Goal: Obtain resource: Download file/media

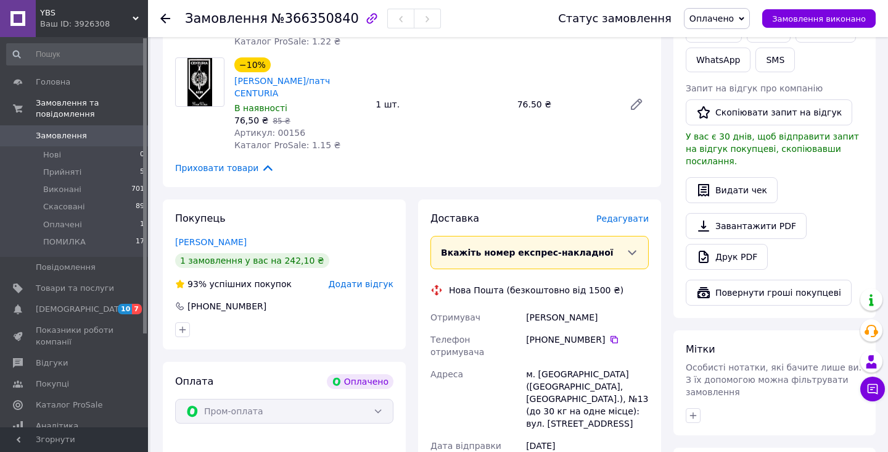
scroll to position [666, 0]
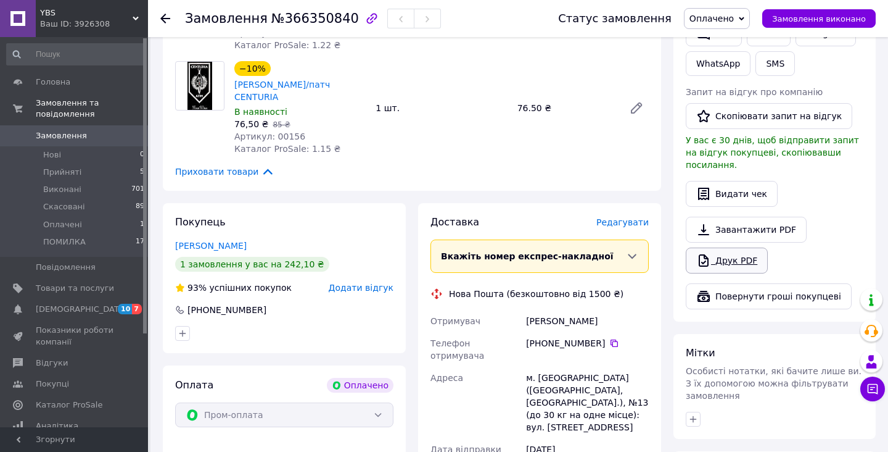
click at [726, 247] on link "Друк PDF" at bounding box center [727, 260] width 82 height 26
click at [764, 181] on button "Видати чек" at bounding box center [732, 194] width 92 height 26
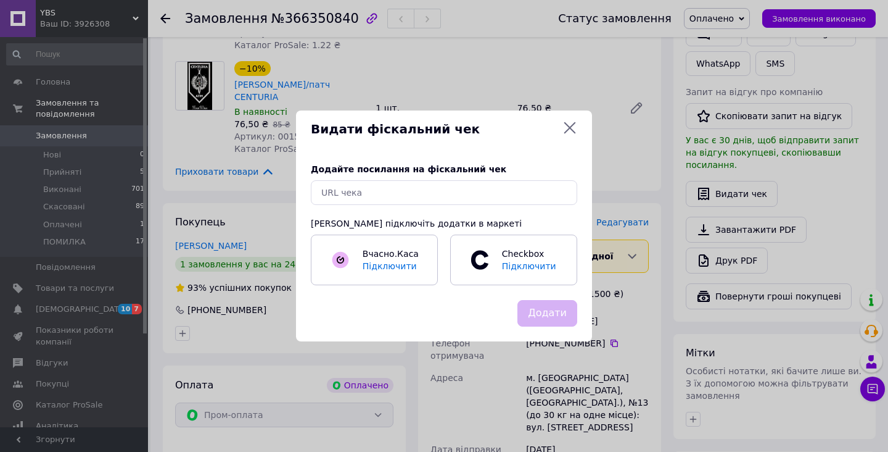
click at [575, 122] on icon at bounding box center [570, 127] width 15 height 15
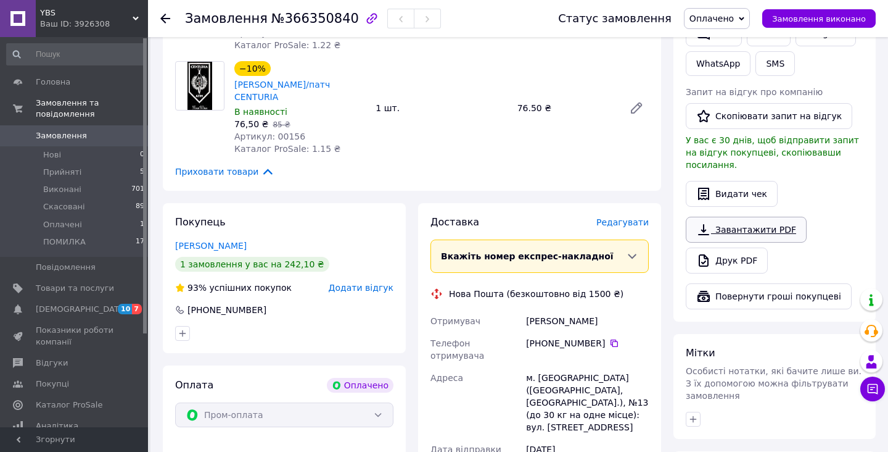
click at [743, 217] on link "Завантажити PDF" at bounding box center [746, 230] width 121 height 26
click at [704, 224] on icon at bounding box center [703, 229] width 11 height 11
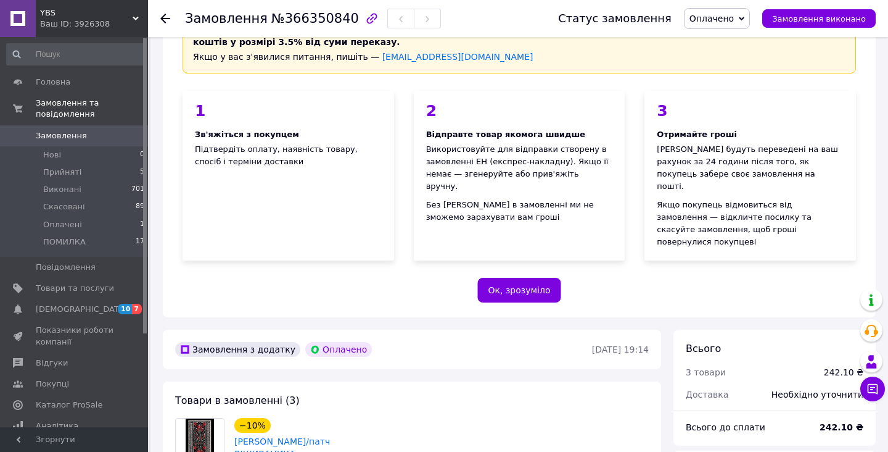
scroll to position [30, 0]
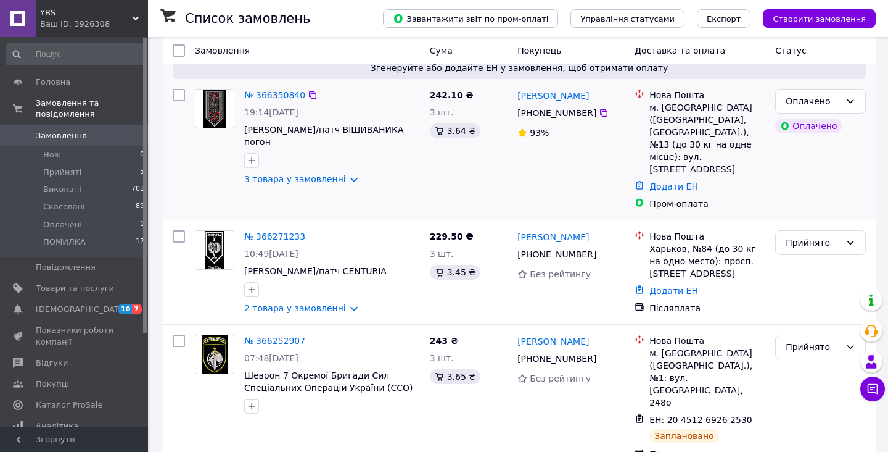
scroll to position [72, 0]
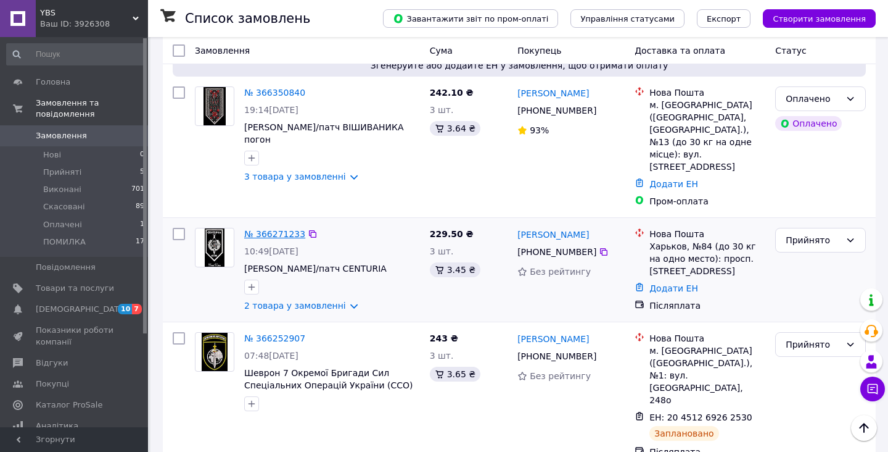
click at [271, 229] on link "№ 366271233" at bounding box center [274, 234] width 61 height 10
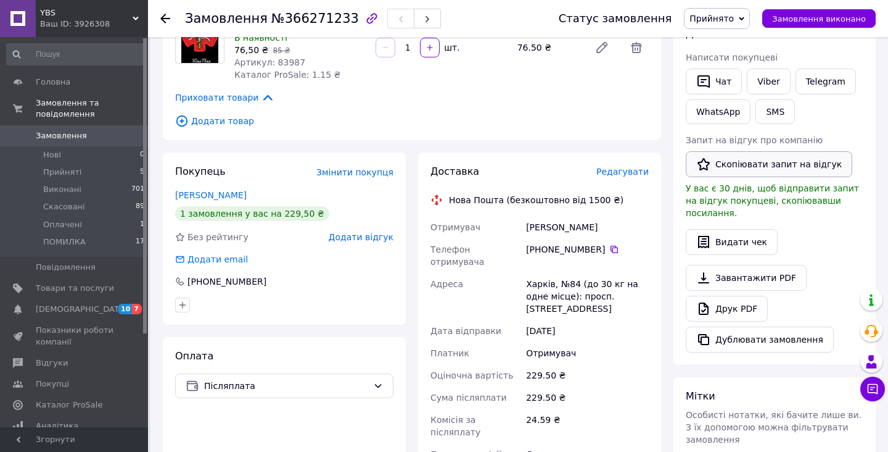
scroll to position [268, 0]
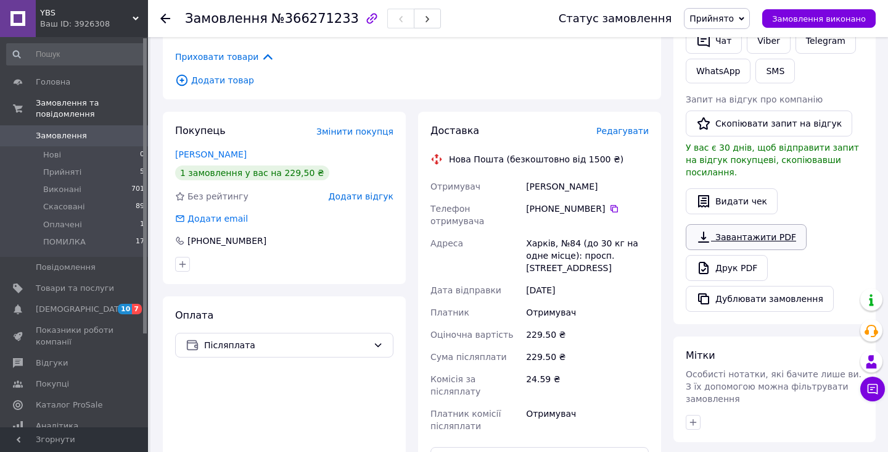
click at [753, 225] on link "Завантажити PDF" at bounding box center [746, 237] width 121 height 26
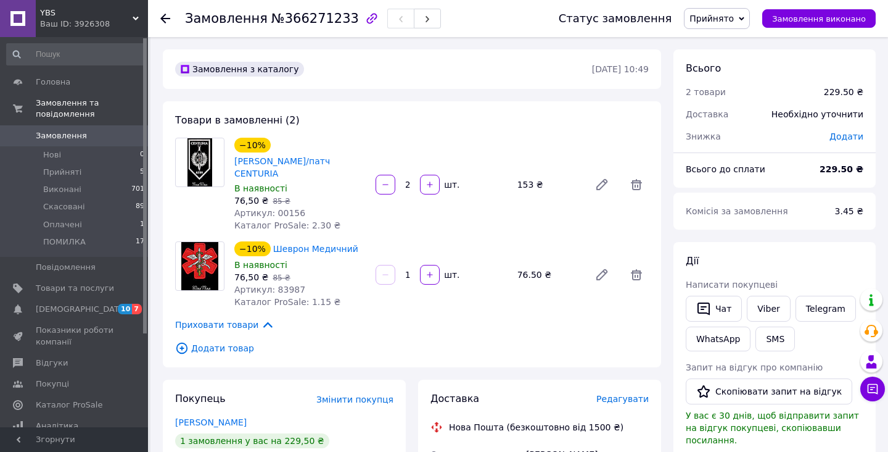
scroll to position [0, 0]
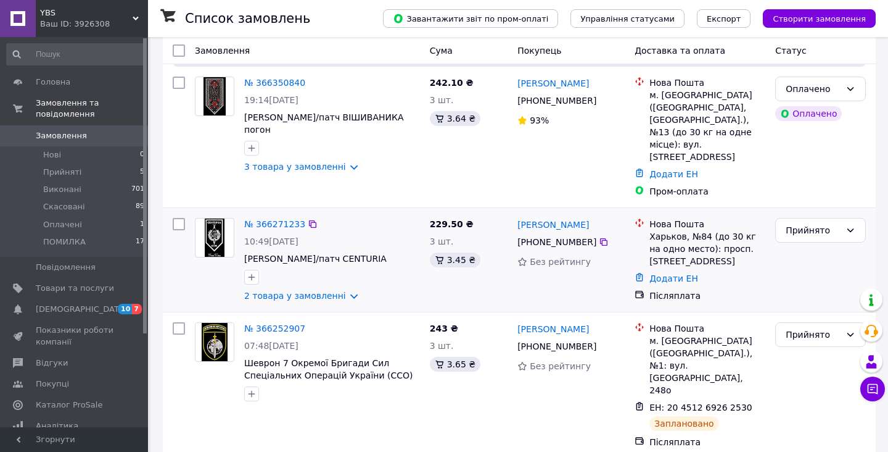
scroll to position [88, 0]
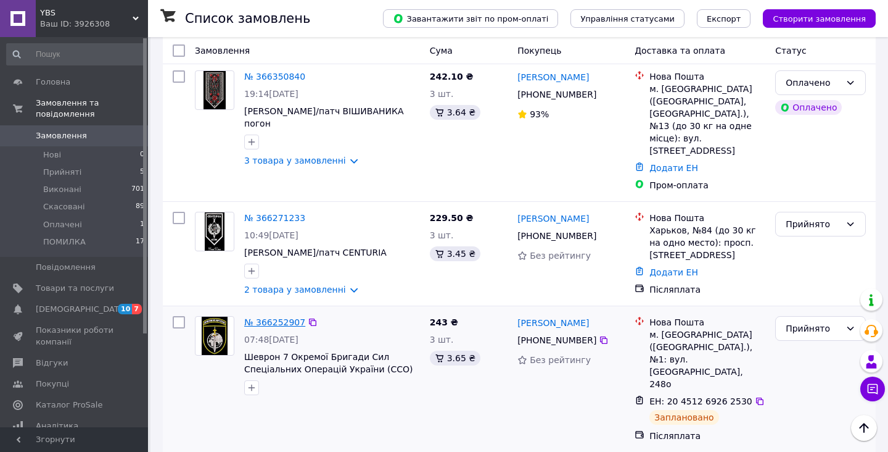
click at [287, 317] on link "№ 366252907" at bounding box center [274, 322] width 61 height 10
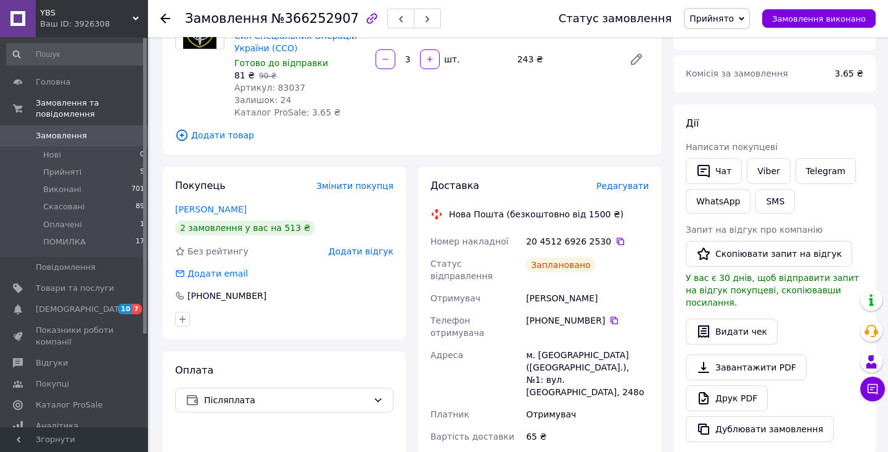
scroll to position [147, 0]
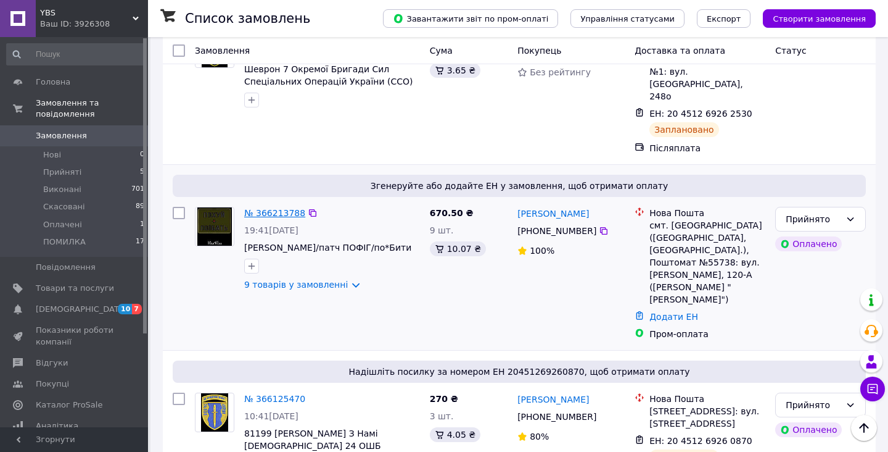
click at [273, 208] on link "№ 366213788" at bounding box center [274, 213] width 61 height 10
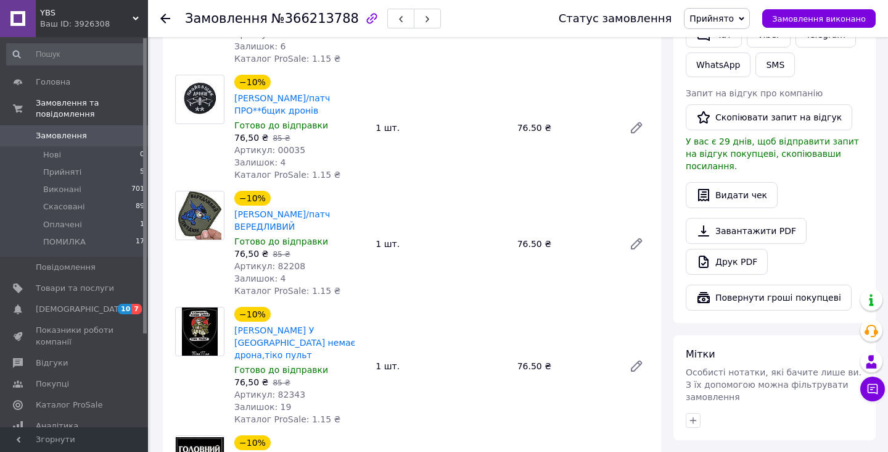
scroll to position [692, 0]
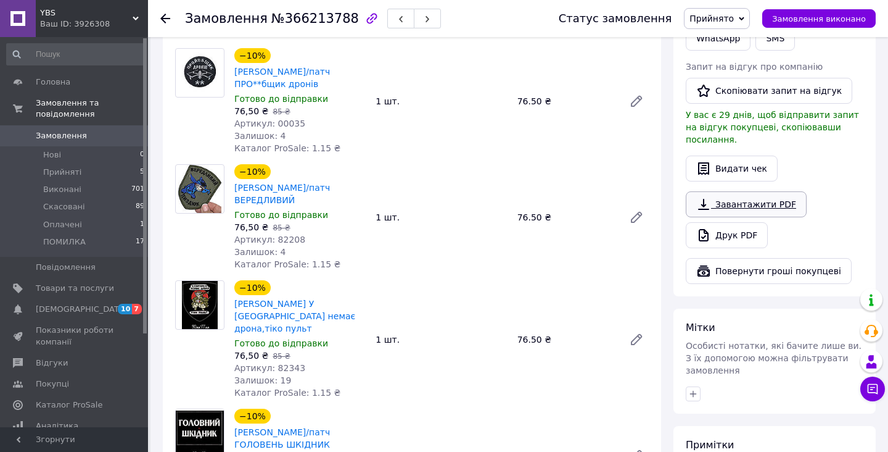
click at [779, 191] on link "Завантажити PDF" at bounding box center [746, 204] width 121 height 26
click at [778, 191] on link "Завантажити PDF" at bounding box center [746, 204] width 121 height 26
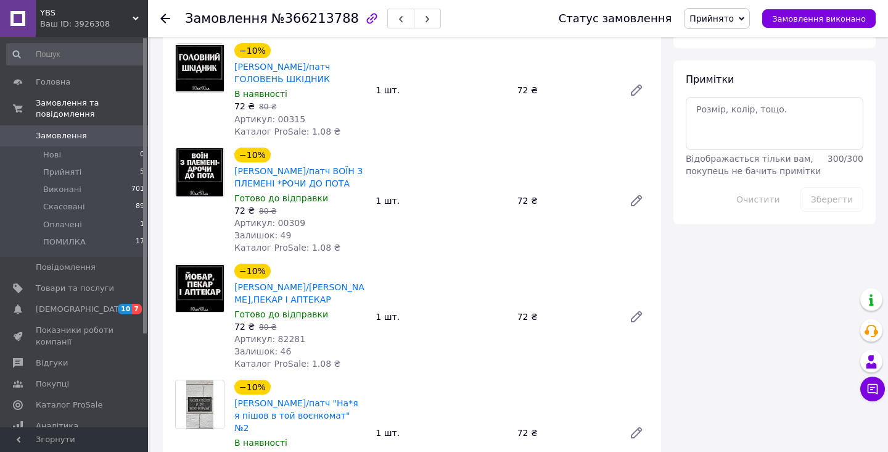
scroll to position [1074, 0]
